Goal: Task Accomplishment & Management: Manage account settings

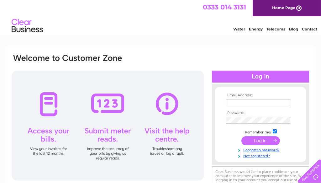
type input "susan@aurorabearealis.co.uk"
click at [252, 139] on input "submit" at bounding box center [261, 140] width 39 height 9
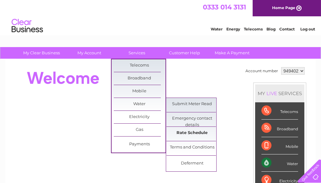
click at [187, 133] on link "Rate Schedule" at bounding box center [193, 133] width 52 height 13
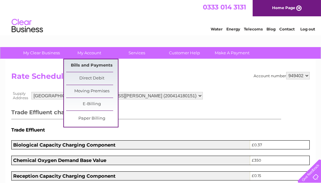
click at [87, 64] on link "Bills and Payments" at bounding box center [92, 65] width 52 height 13
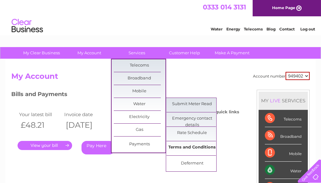
click at [186, 144] on link "Terms and Conditions" at bounding box center [193, 147] width 52 height 13
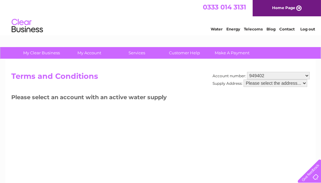
click at [273, 84] on select "Please select the address..." at bounding box center [276, 83] width 64 height 8
click at [276, 75] on select "949402" at bounding box center [278, 76] width 63 height 8
click at [276, 83] on select "Please select the address..." at bounding box center [276, 83] width 64 height 8
click at [244, 79] on select "Please select the address..." at bounding box center [276, 83] width 64 height 8
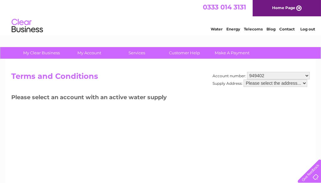
click at [305, 82] on select "Please select the address..." at bounding box center [276, 83] width 64 height 8
click at [244, 79] on select "Please select the address..." at bounding box center [276, 83] width 64 height 8
